Goal: Task Accomplishment & Management: Manage account settings

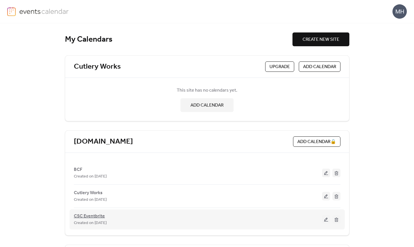
click at [93, 214] on span "CSC Eventbrite" at bounding box center [89, 216] width 31 height 7
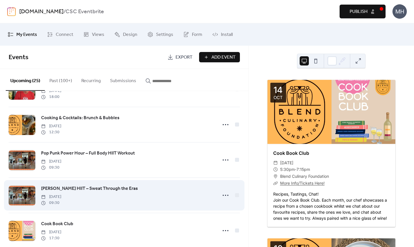
scroll to position [453, 0]
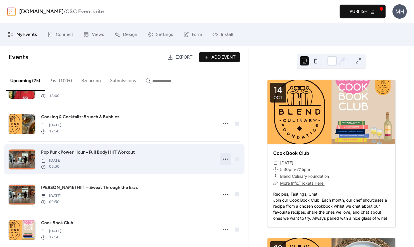
click at [228, 160] on icon at bounding box center [225, 159] width 9 height 9
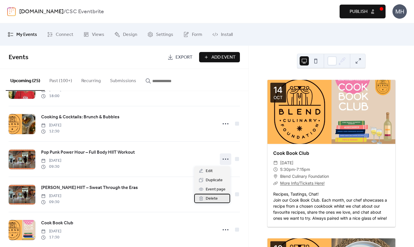
click at [212, 198] on span "Delete" at bounding box center [212, 198] width 12 height 7
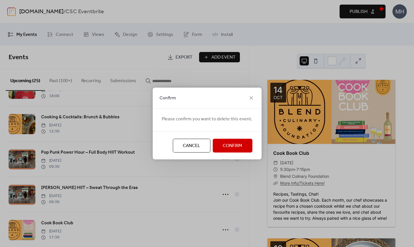
click at [227, 145] on span "Confirm" at bounding box center [233, 146] width 20 height 7
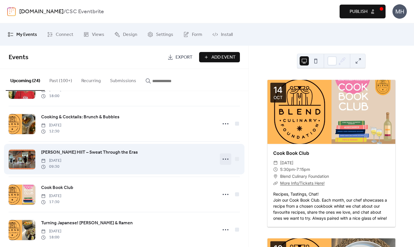
click at [222, 161] on icon at bounding box center [225, 159] width 9 height 9
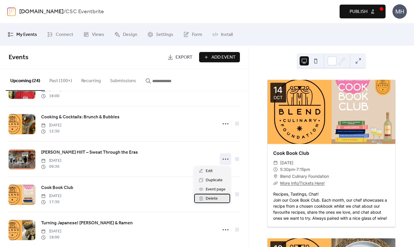
click at [208, 199] on span "Delete" at bounding box center [212, 198] width 12 height 7
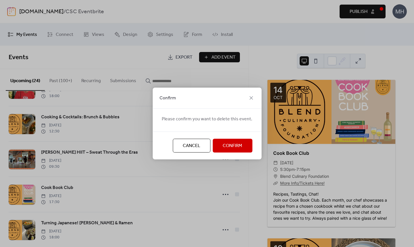
click at [233, 149] on span "Confirm" at bounding box center [233, 146] width 20 height 7
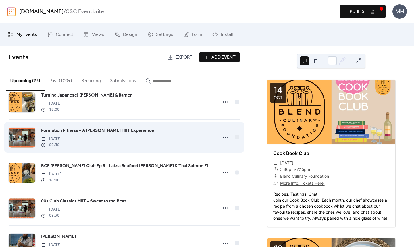
scroll to position [548, 0]
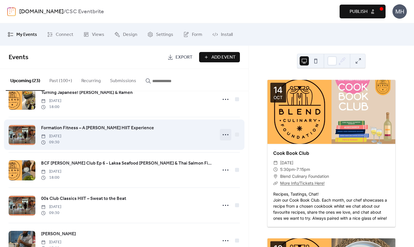
click at [223, 137] on icon at bounding box center [225, 134] width 9 height 9
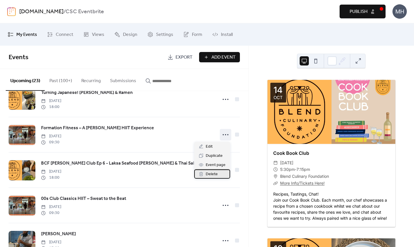
click at [210, 174] on span "Delete" at bounding box center [212, 174] width 12 height 7
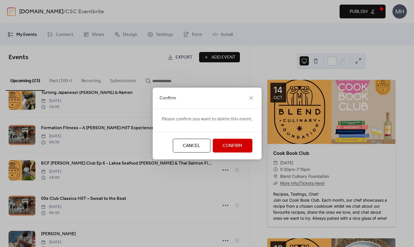
click at [234, 144] on span "Confirm" at bounding box center [233, 146] width 20 height 7
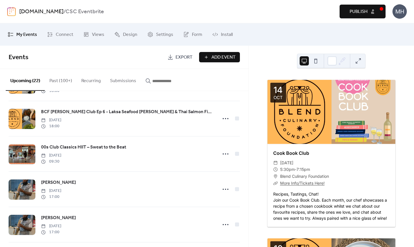
scroll to position [565, 0]
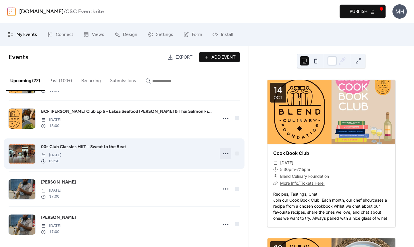
click at [225, 154] on icon at bounding box center [225, 153] width 9 height 9
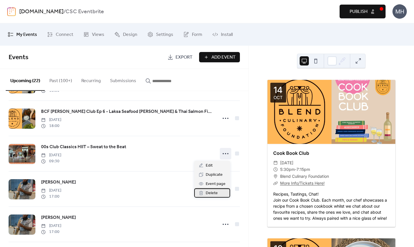
click at [217, 191] on span "Delete" at bounding box center [212, 193] width 12 height 7
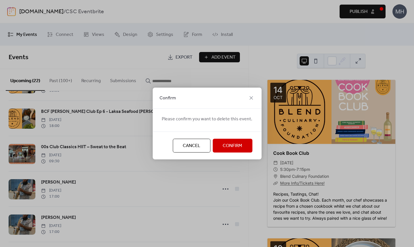
click at [237, 143] on span "Confirm" at bounding box center [233, 146] width 20 height 7
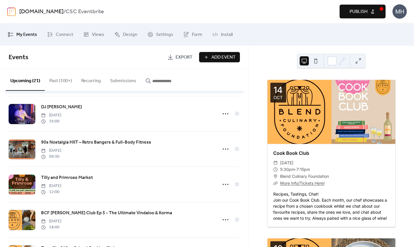
scroll to position [114, 0]
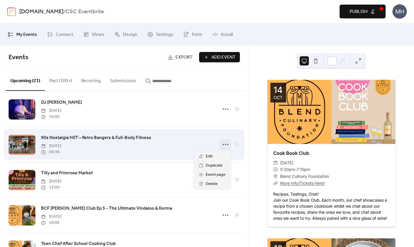
click at [223, 144] on icon at bounding box center [225, 144] width 9 height 9
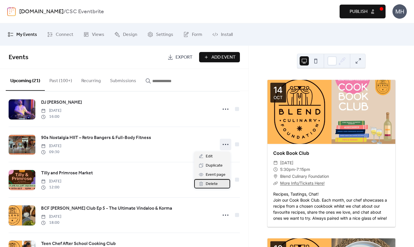
click at [210, 186] on span "Delete" at bounding box center [212, 184] width 12 height 7
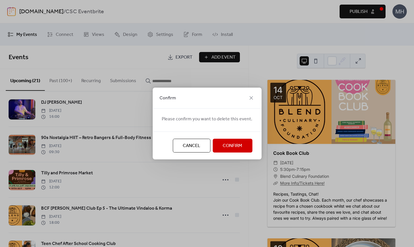
click at [223, 143] on span "Confirm" at bounding box center [233, 146] width 20 height 7
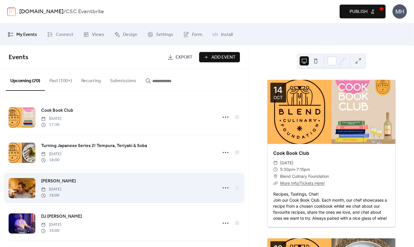
scroll to position [0, 0]
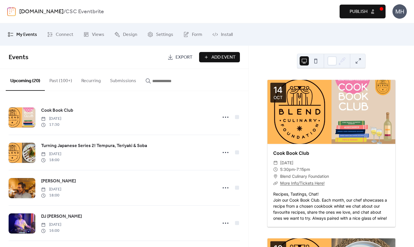
click at [59, 80] on button "Past (100+)" at bounding box center [61, 79] width 32 height 21
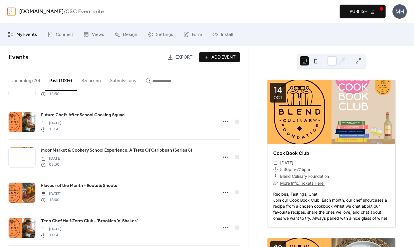
scroll to position [2543, 0]
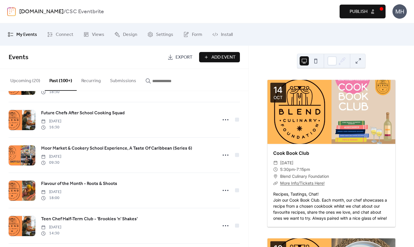
click at [173, 79] on input "button" at bounding box center [169, 81] width 34 height 7
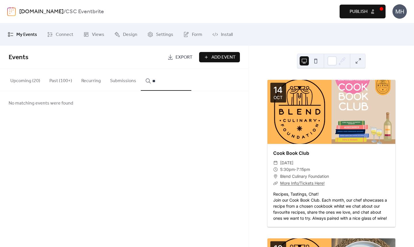
type input "*"
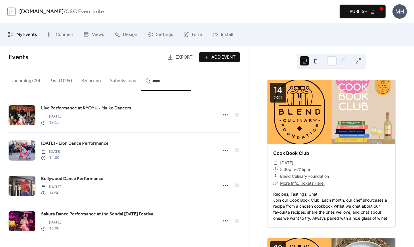
scroll to position [357, 0]
type input "*****"
click at [31, 82] on button "Upcoming (20)" at bounding box center [25, 79] width 39 height 21
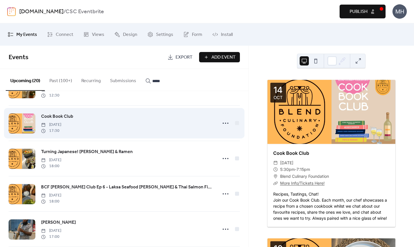
scroll to position [454, 0]
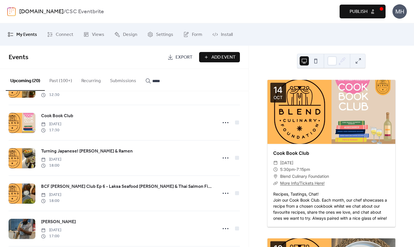
click at [40, 12] on link "[DOMAIN_NAME]" at bounding box center [41, 11] width 44 height 11
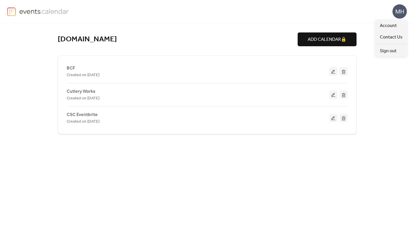
click at [400, 11] on div "MH" at bounding box center [400, 11] width 14 height 14
click at [384, 29] on span "Account" at bounding box center [388, 25] width 17 height 7
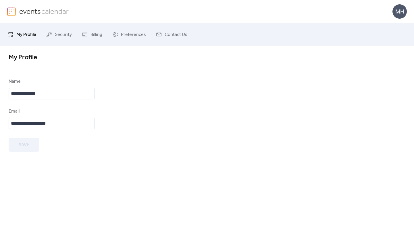
click at [24, 34] on span "My Profile" at bounding box center [26, 34] width 20 height 9
click at [22, 10] on img at bounding box center [44, 11] width 50 height 9
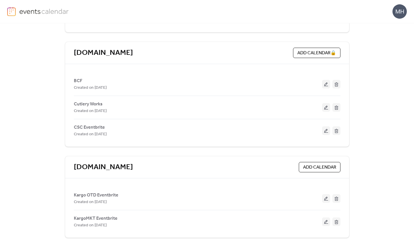
scroll to position [89, 0]
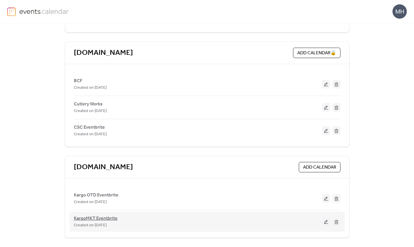
click at [95, 217] on span "KargoMKT Eventbrite" at bounding box center [96, 218] width 44 height 7
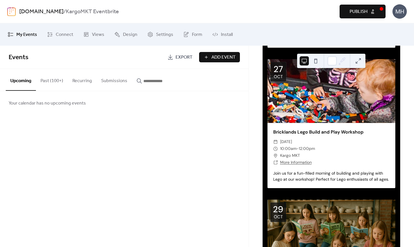
scroll to position [433, 0]
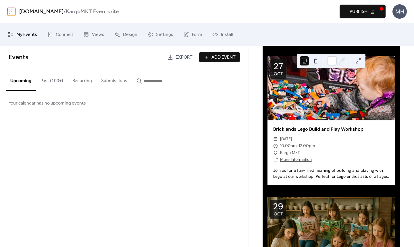
click at [46, 11] on link "[DOMAIN_NAME]" at bounding box center [41, 11] width 44 height 11
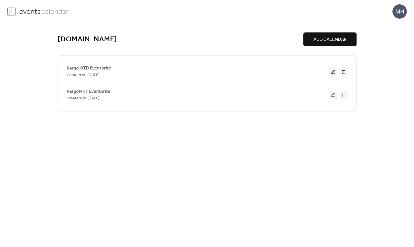
click at [400, 11] on div "MH" at bounding box center [400, 11] width 14 height 14
click at [32, 9] on img at bounding box center [44, 11] width 50 height 9
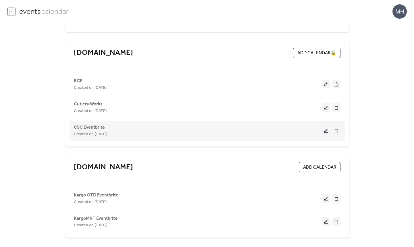
scroll to position [89, 0]
click at [324, 133] on button at bounding box center [326, 130] width 8 height 9
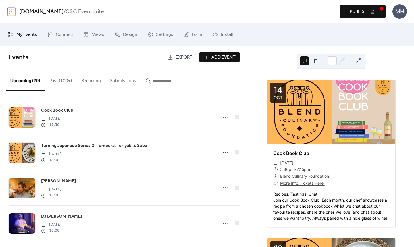
click at [222, 58] on span "Add Event" at bounding box center [224, 57] width 24 height 7
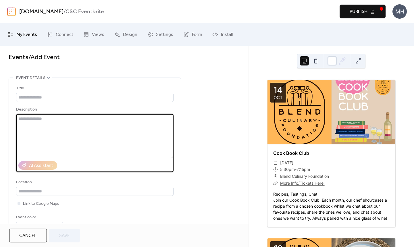
click at [89, 133] on textarea at bounding box center [95, 136] width 158 height 44
paste textarea "**********"
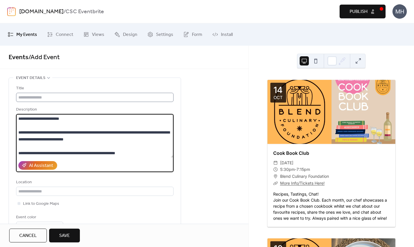
type textarea "**********"
click at [53, 97] on input "text" at bounding box center [95, 97] width 158 height 9
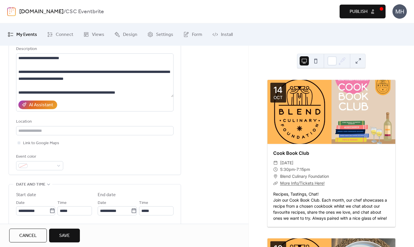
scroll to position [62, 0]
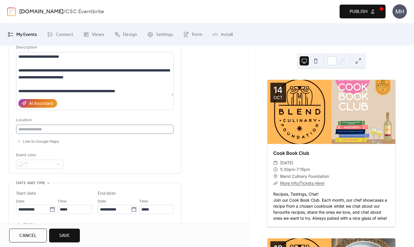
type input "**********"
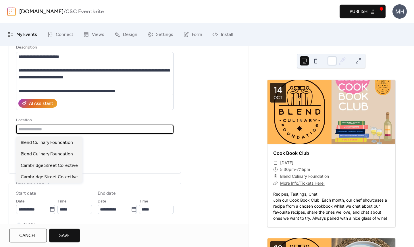
click at [135, 128] on input "text" at bounding box center [95, 129] width 158 height 9
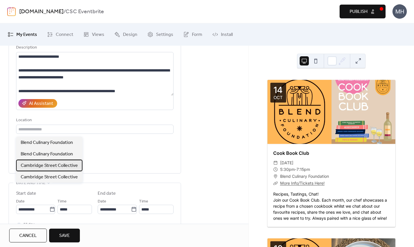
click at [74, 163] on span "Cambridge Street Collective" at bounding box center [49, 165] width 57 height 7
type input "**********"
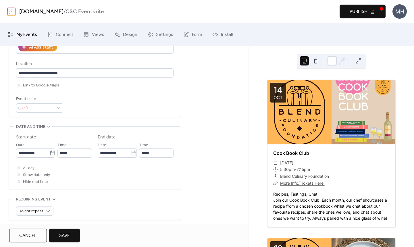
scroll to position [123, 0]
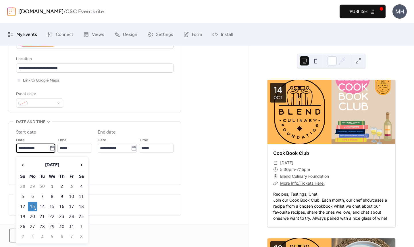
click at [43, 152] on input "**********" at bounding box center [32, 148] width 33 height 9
click at [53, 228] on td "29" at bounding box center [51, 226] width 9 height 9
type input "**********"
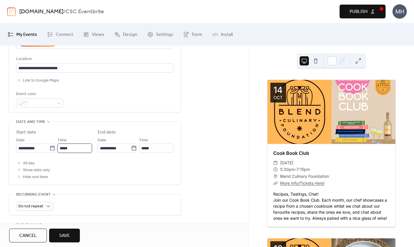
click at [86, 151] on input "*****" at bounding box center [74, 148] width 34 height 9
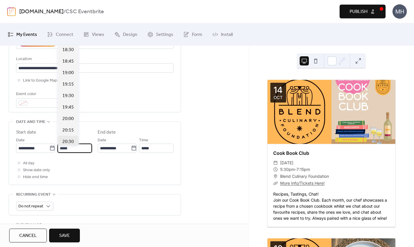
scroll to position [847, 0]
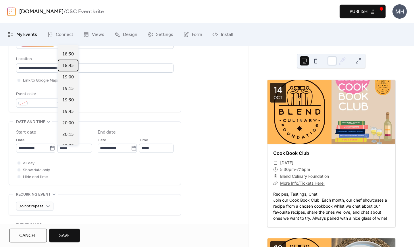
click at [68, 67] on span "18:45" at bounding box center [67, 65] width 11 height 7
type input "*****"
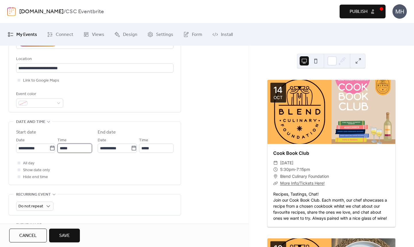
click at [71, 153] on input "*****" at bounding box center [74, 148] width 34 height 9
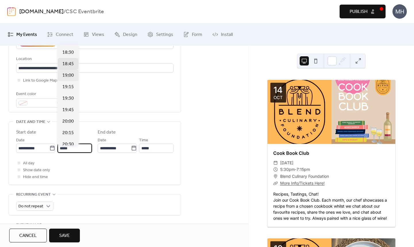
scroll to position [842, 0]
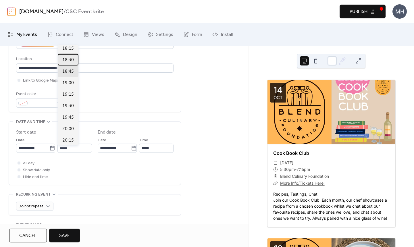
click at [70, 62] on span "18:30" at bounding box center [67, 60] width 11 height 7
type input "*****"
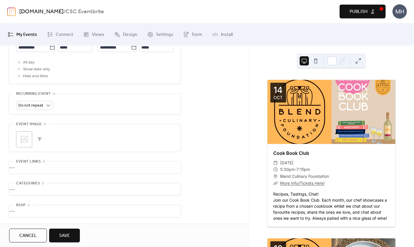
scroll to position [227, 0]
click at [53, 167] on div "•••" at bounding box center [95, 168] width 172 height 12
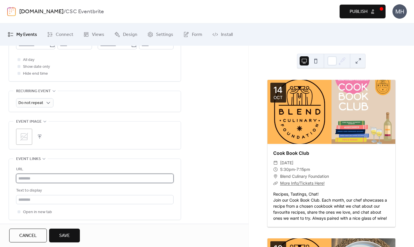
click at [32, 183] on input "text" at bounding box center [95, 178] width 158 height 9
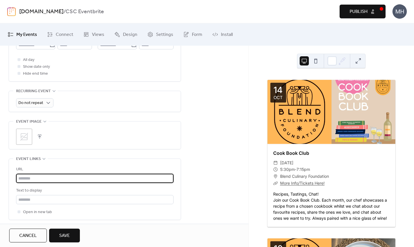
click at [49, 182] on input "text" at bounding box center [95, 178] width 158 height 9
paste input "**********"
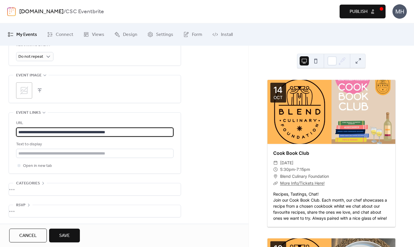
scroll to position [277, 0]
type input "**********"
click at [65, 236] on span "Save" at bounding box center [64, 236] width 11 height 7
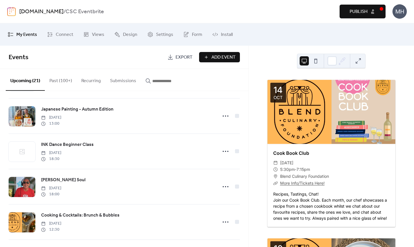
scroll to position [356, 0]
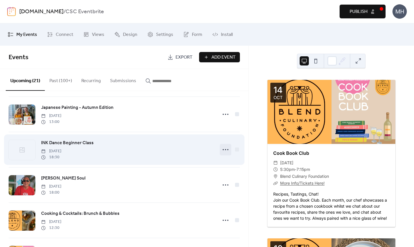
click at [227, 149] on icon at bounding box center [225, 149] width 9 height 9
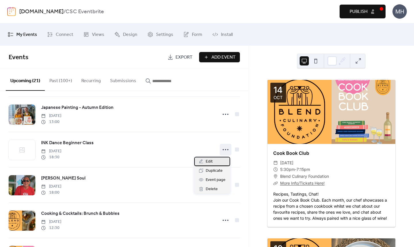
click at [214, 162] on div "Edit" at bounding box center [212, 161] width 36 height 9
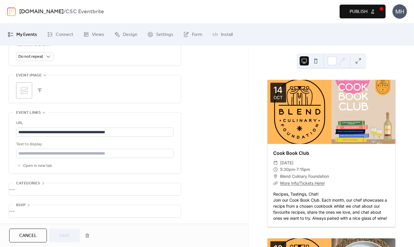
scroll to position [277, 0]
click at [29, 88] on div ";" at bounding box center [24, 90] width 16 height 16
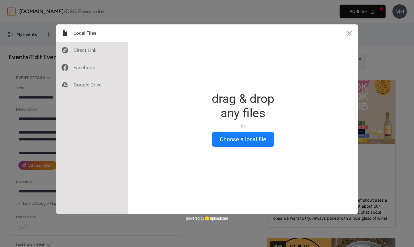
scroll to position [0, 0]
click at [242, 139] on button "Choose a local file" at bounding box center [243, 139] width 62 height 15
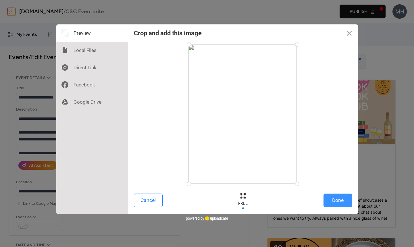
click at [343, 203] on button "Done" at bounding box center [338, 201] width 29 height 14
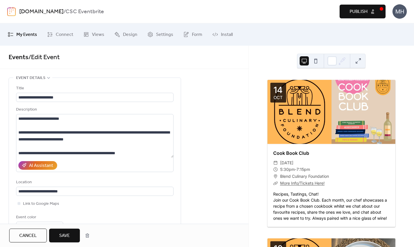
click at [66, 237] on span "Save" at bounding box center [64, 236] width 11 height 7
